Goal: Information Seeking & Learning: Check status

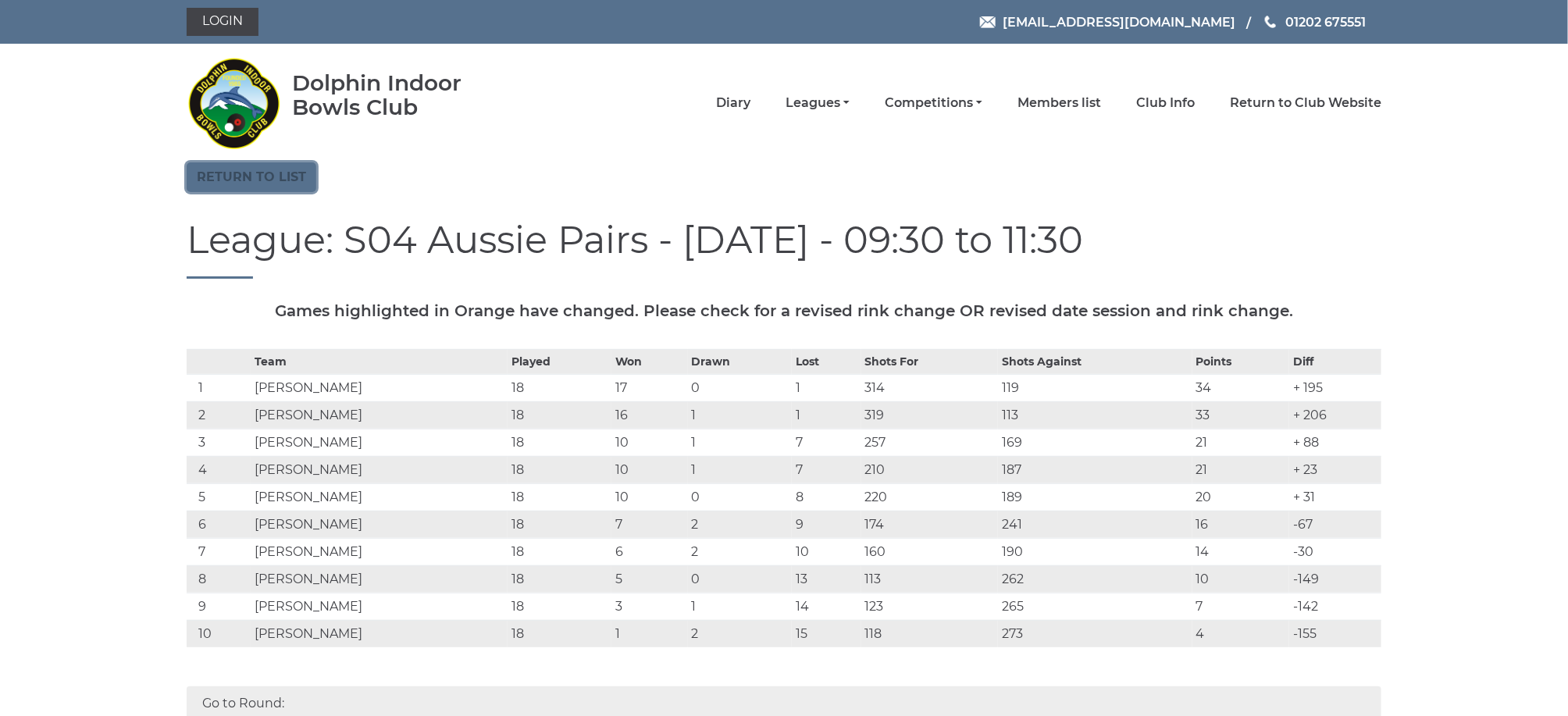
click at [284, 173] on link "Return to list" at bounding box center [252, 177] width 130 height 29
click at [255, 174] on link "Return to list" at bounding box center [252, 177] width 130 height 29
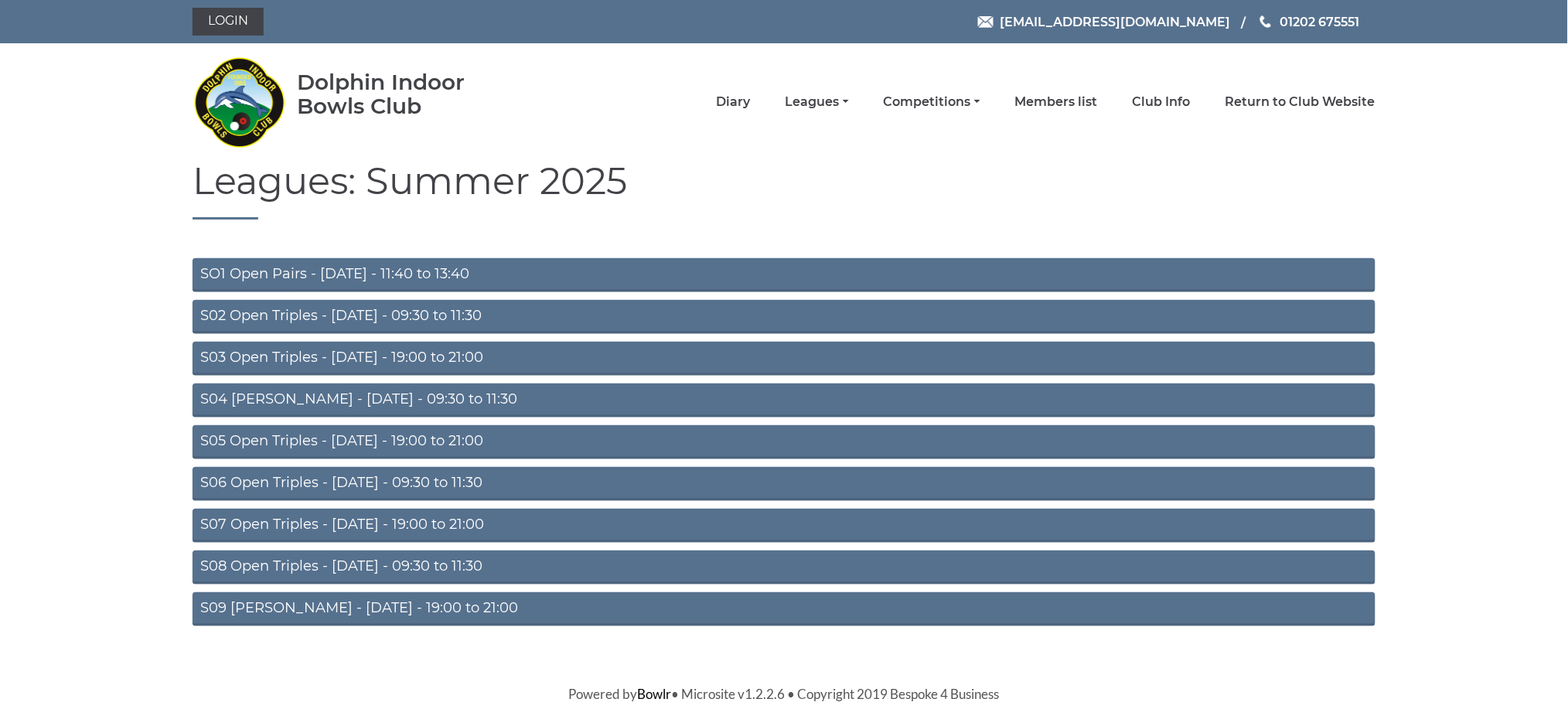
click at [362, 320] on link "S02 Open Triples - Tuesday - 09:30 to 11:30" at bounding box center [784, 316] width 1183 height 34
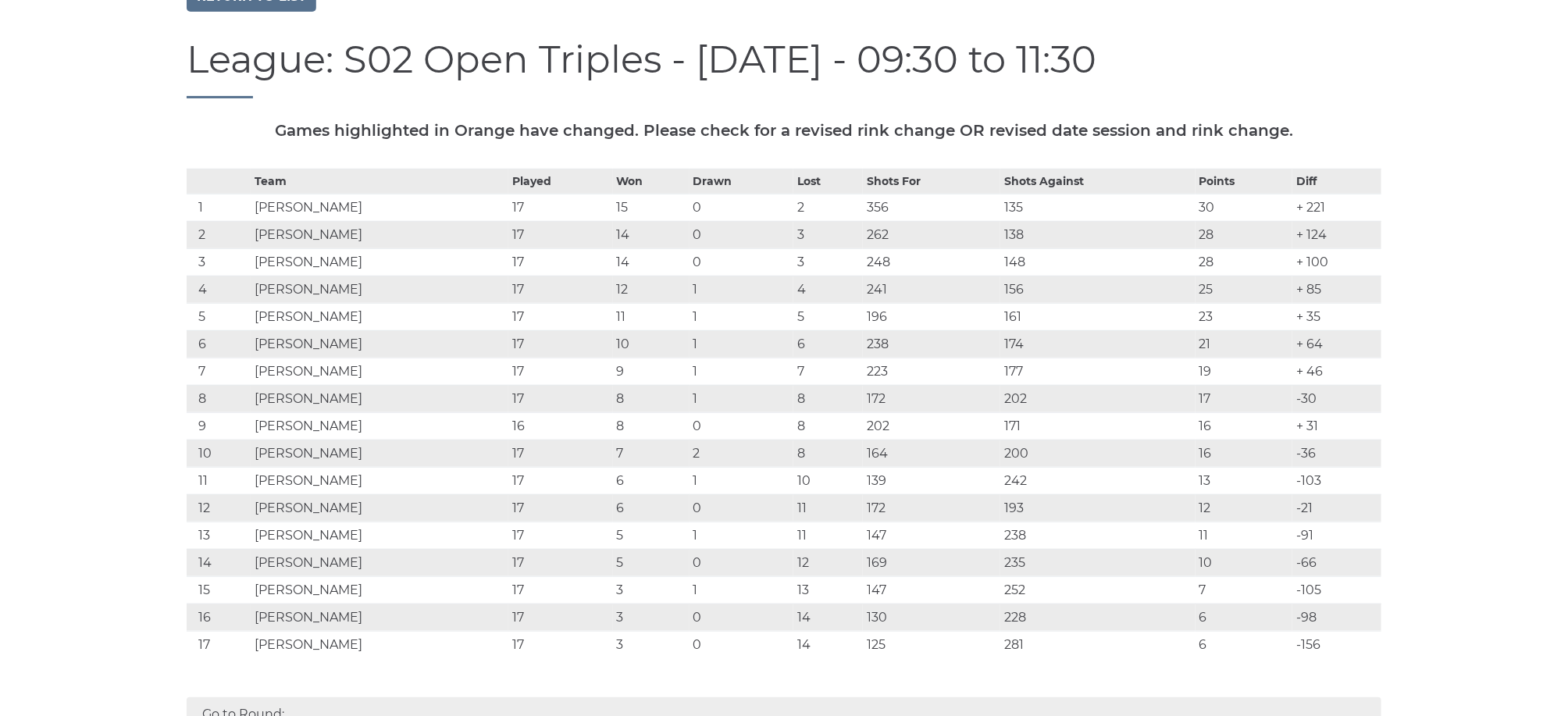
scroll to position [166, 0]
